Goal: Check status: Check status

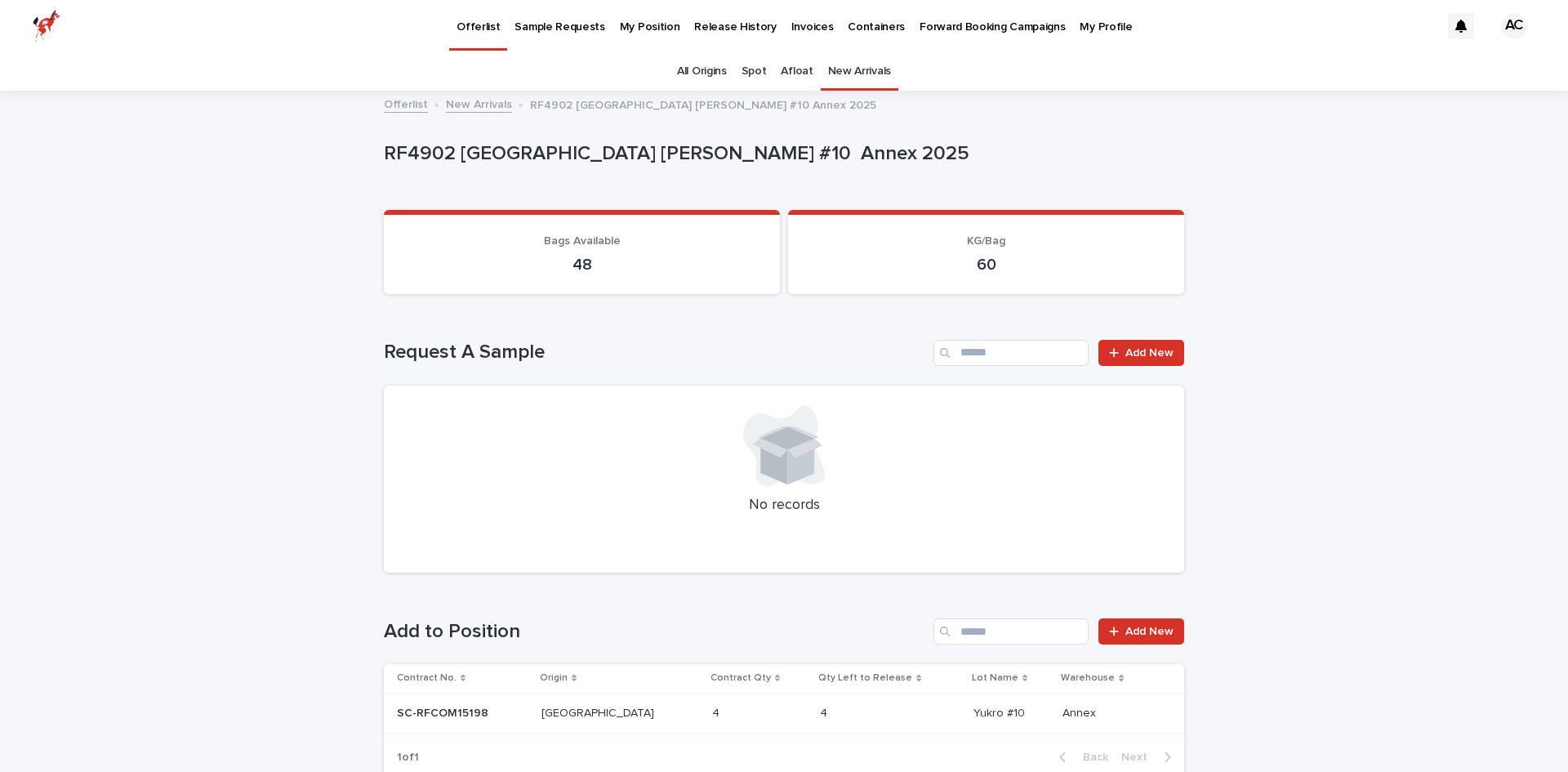
click at [630, 24] on p "My Position" at bounding box center [649, 17] width 60 height 34
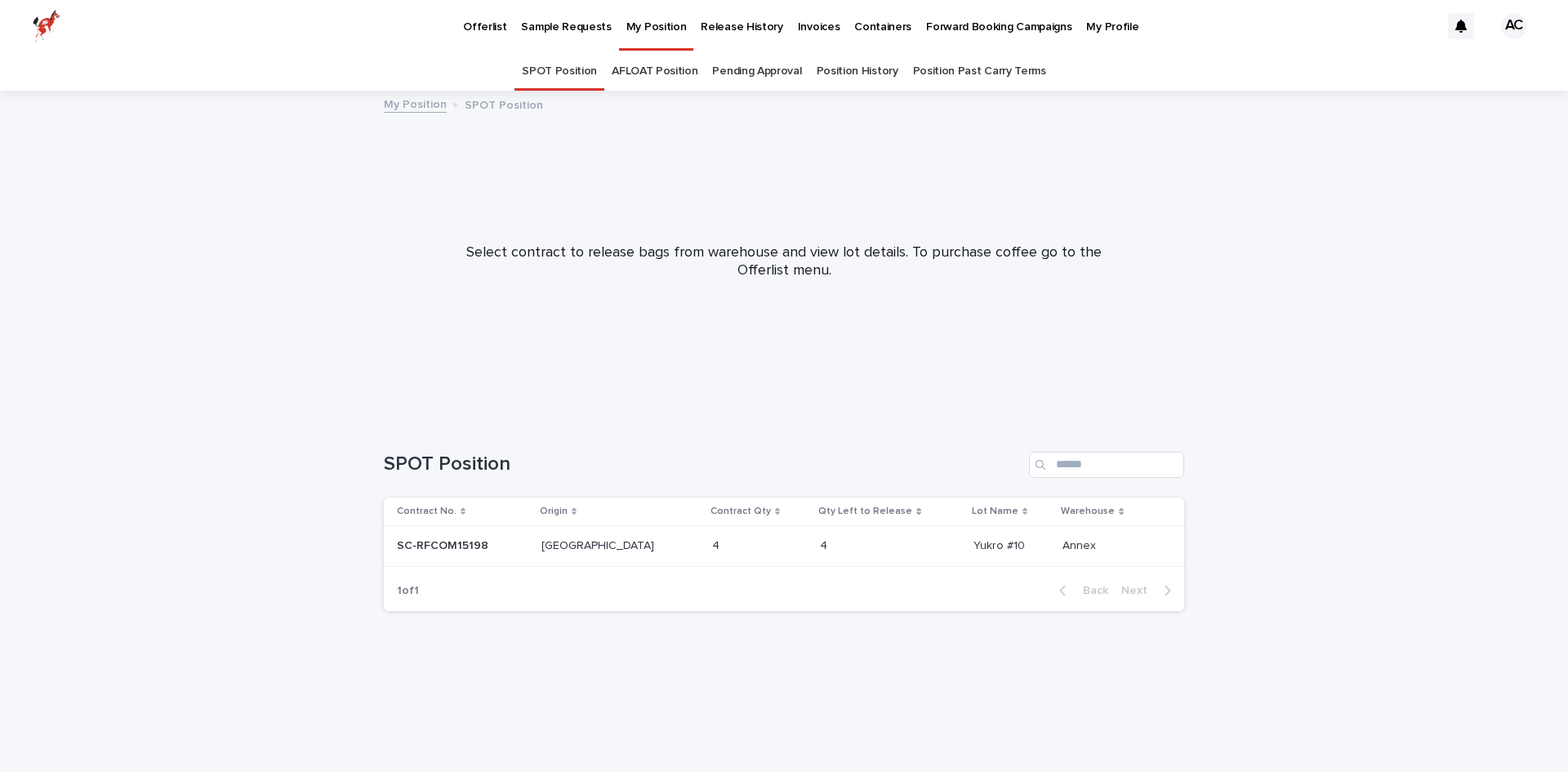
click at [439, 543] on p "SC-RFCOM15198" at bounding box center [445, 544] width 95 height 17
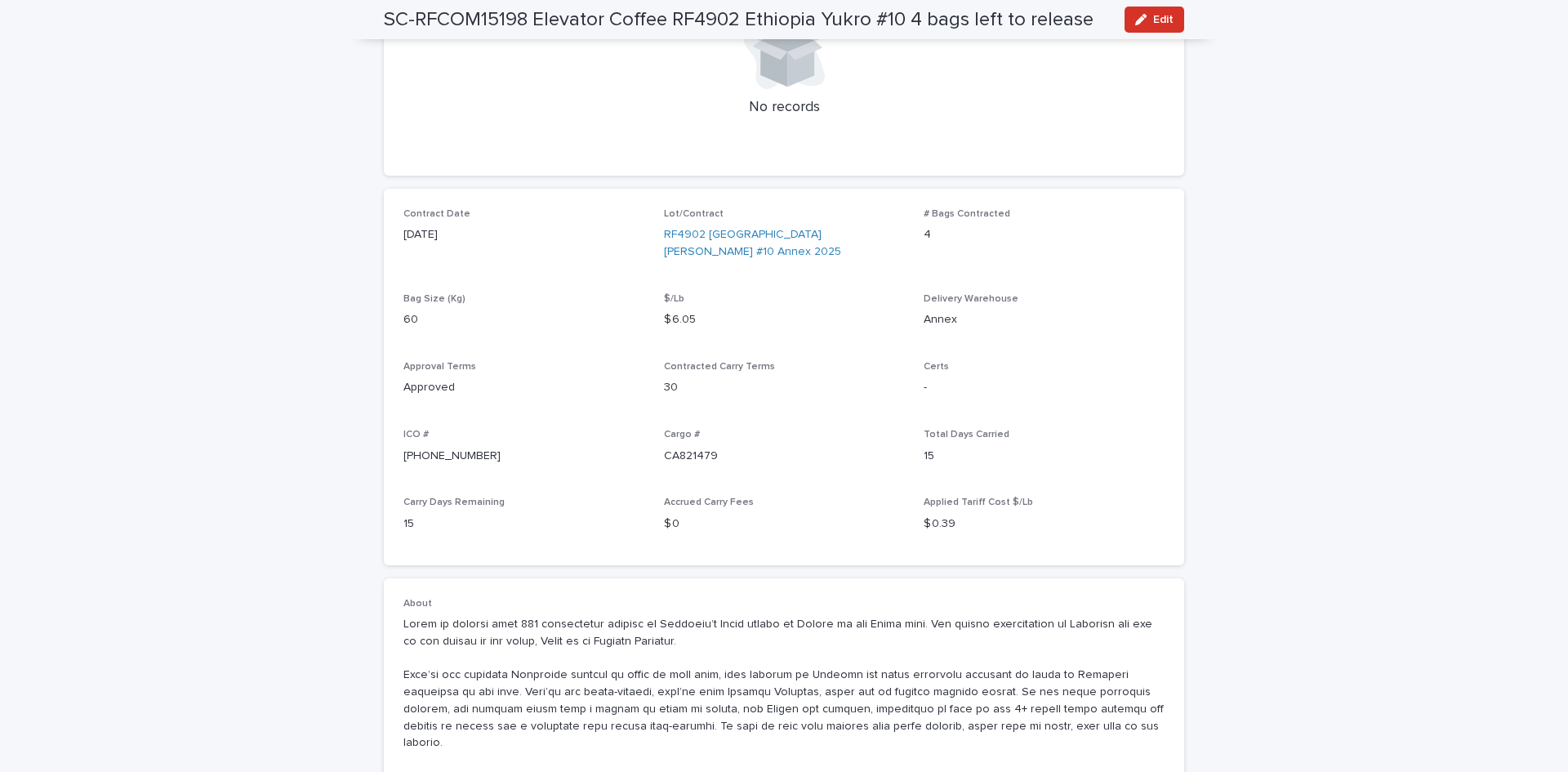
scroll to position [408, 0]
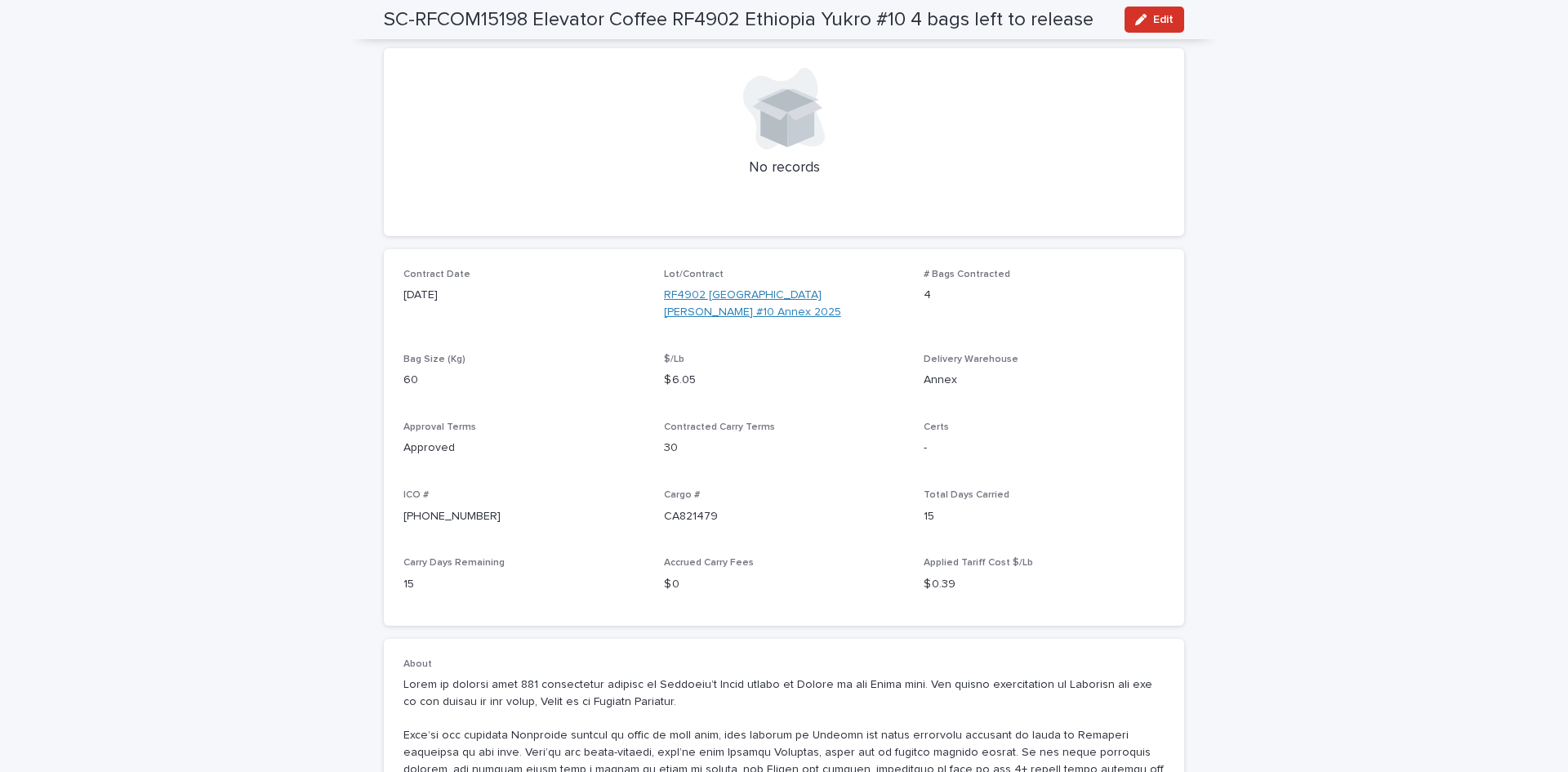
click at [744, 294] on link "RF4902 [GEOGRAPHIC_DATA] [PERSON_NAME] #10 Annex 2025" at bounding box center [784, 304] width 241 height 34
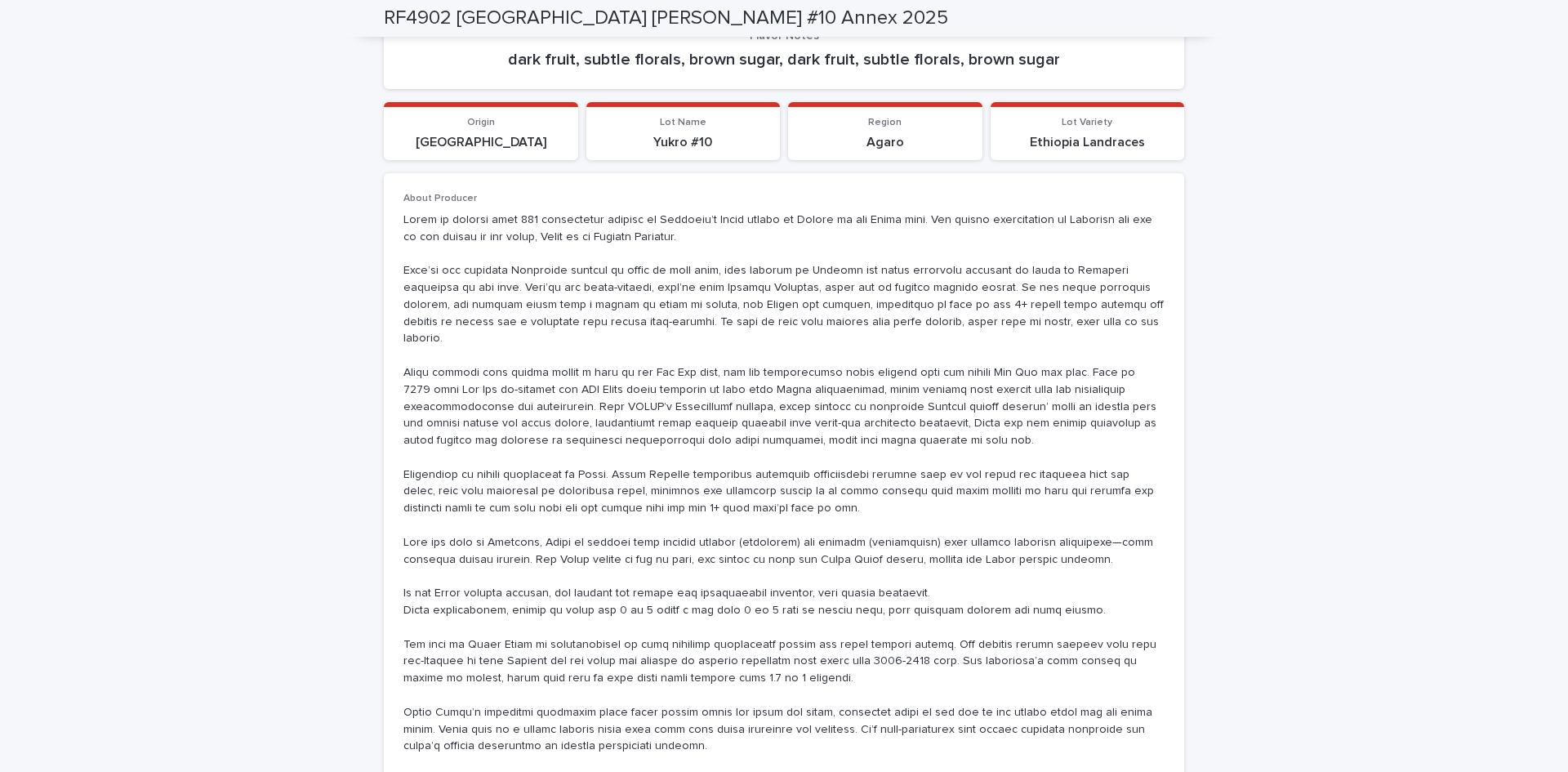
scroll to position [1061, 0]
